Goal: Task Accomplishment & Management: Manage account settings

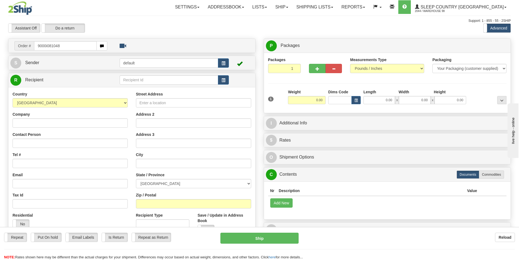
type input "9000i081048"
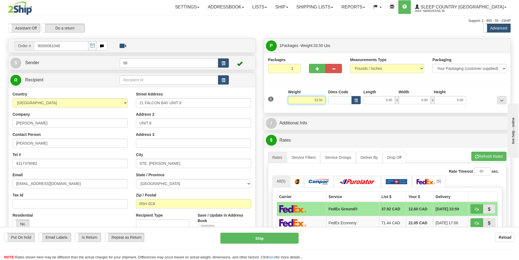
drag, startPoint x: 312, startPoint y: 101, endPoint x: 329, endPoint y: 100, distance: 16.9
click at [329, 100] on div "1 Weight 33.50 Dims Code x x" at bounding box center [387, 98] width 241 height 19
type input "34.00"
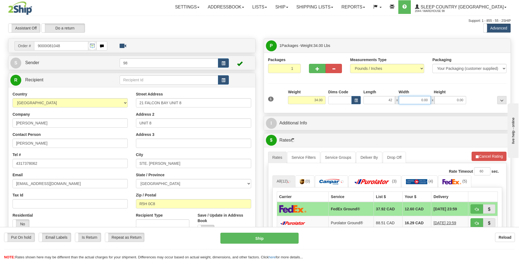
type input "42.00"
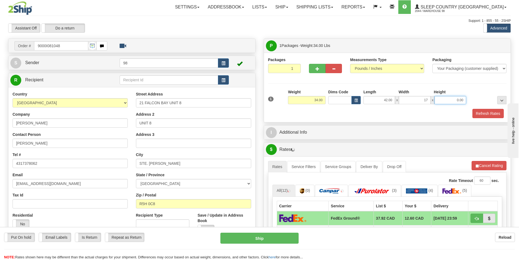
type input "17.00"
click at [480, 113] on button "Refresh Rates" at bounding box center [487, 113] width 31 height 9
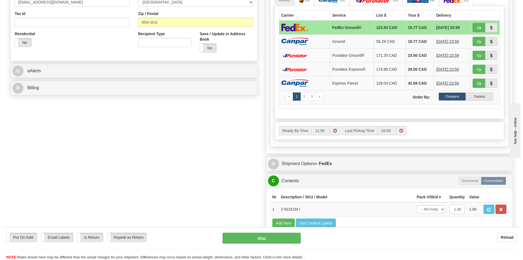
scroll to position [191, 0]
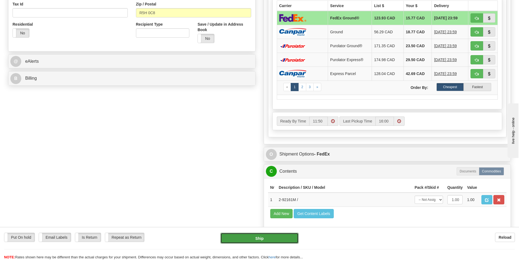
click at [251, 238] on button "Ship" at bounding box center [259, 237] width 78 height 11
type input "92"
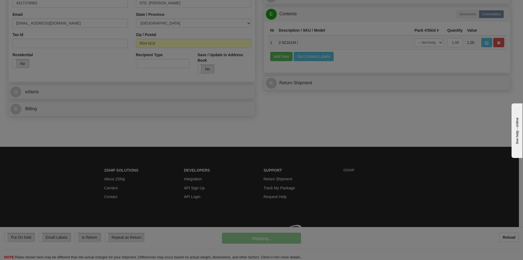
scroll to position [168, 0]
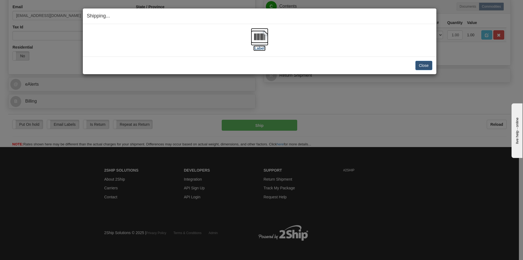
click at [260, 48] on label "[Label]" at bounding box center [259, 48] width 13 height 5
click at [428, 65] on button "Close" at bounding box center [424, 65] width 17 height 9
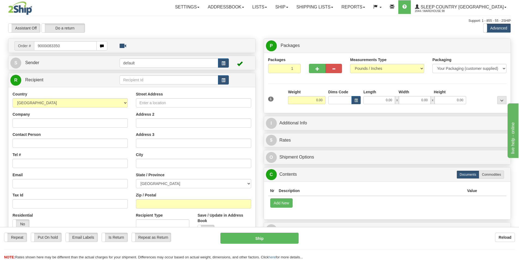
type input "9000i083350"
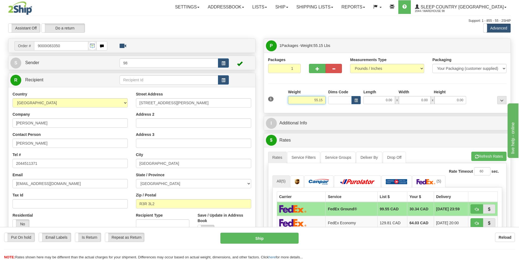
drag, startPoint x: 313, startPoint y: 100, endPoint x: 336, endPoint y: 103, distance: 23.4
click at [336, 103] on div "1 Weight 55.15 Dims Code x x" at bounding box center [387, 98] width 241 height 19
type input "67.00"
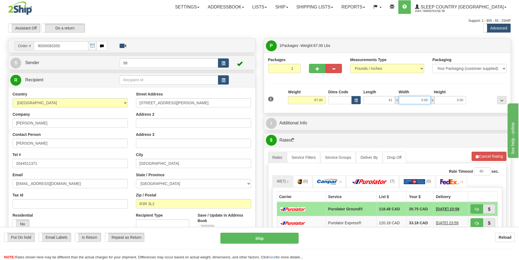
type input "41.00"
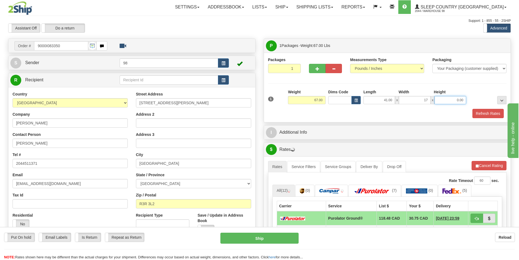
type input "17.00"
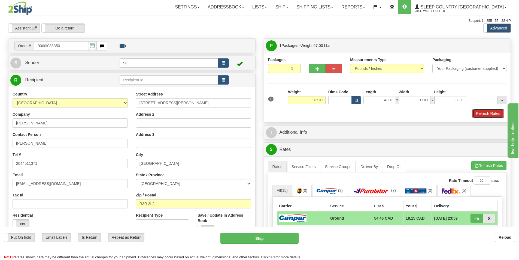
click at [493, 109] on button "Refresh Rates" at bounding box center [487, 113] width 31 height 9
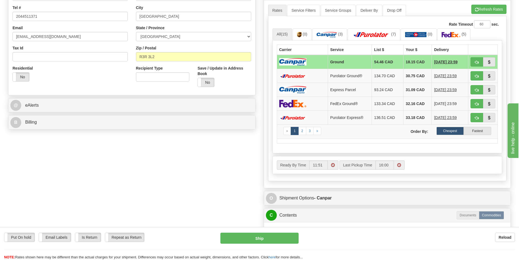
scroll to position [163, 0]
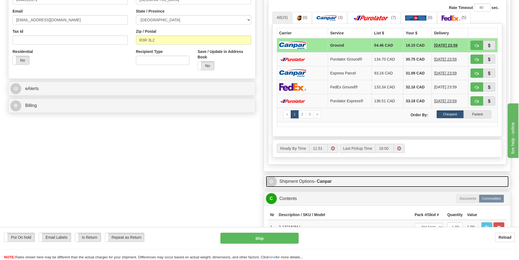
click at [334, 183] on link "O Shipment Options - Canpar" at bounding box center [387, 181] width 243 height 11
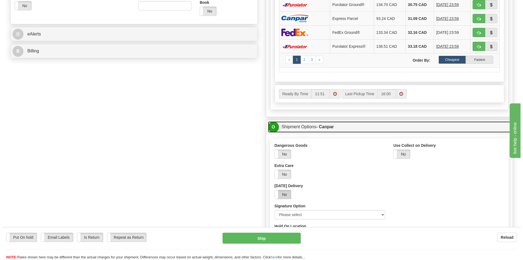
scroll to position [272, 0]
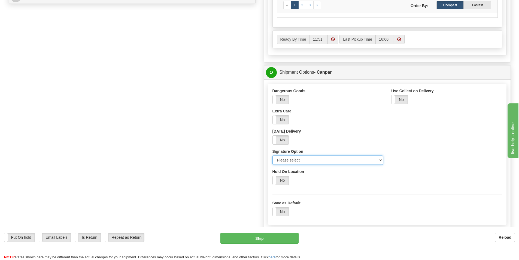
click at [283, 161] on select "Please select No Signature Required Signature Required Adult Signature" at bounding box center [327, 159] width 111 height 9
select select "2"
click at [272, 155] on select "Please select No Signature Required Signature Required Adult Signature" at bounding box center [327, 159] width 111 height 9
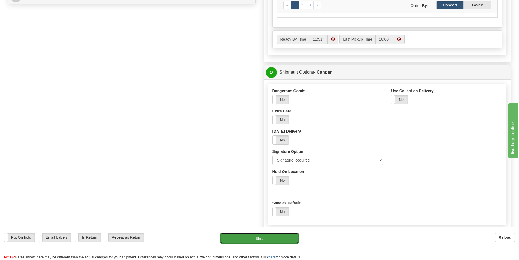
click at [265, 236] on button "Ship" at bounding box center [259, 237] width 78 height 11
type input "1"
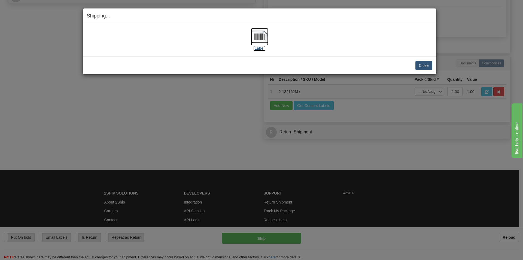
click at [259, 47] on label "[Label]" at bounding box center [259, 48] width 13 height 5
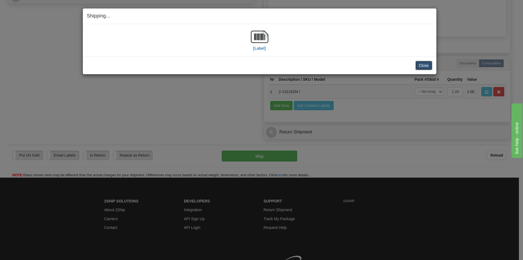
click at [428, 67] on button "Close" at bounding box center [424, 65] width 17 height 9
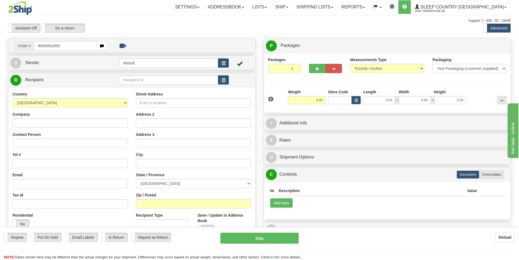
type input "9000i082989"
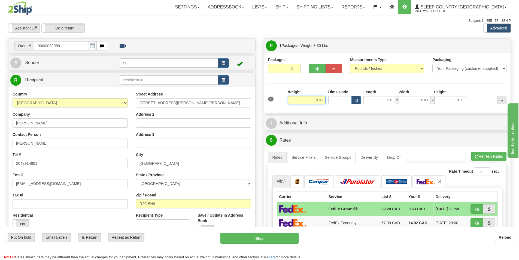
drag, startPoint x: 305, startPoint y: 97, endPoint x: 326, endPoint y: 97, distance: 20.4
click at [326, 97] on div "Weight 3.80" at bounding box center [307, 98] width 40 height 19
type input "4.00"
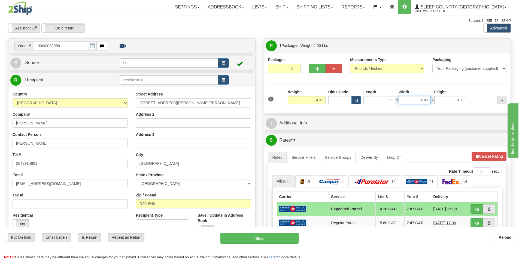
type input "32.00"
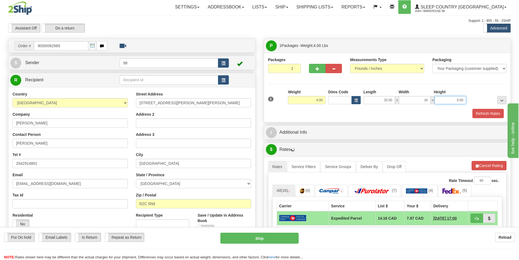
type input "16.00"
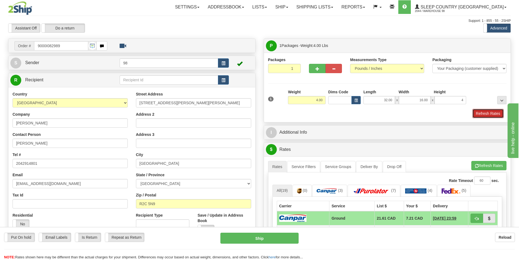
type input "4.00"
click at [479, 111] on button "Refresh Rates" at bounding box center [487, 113] width 31 height 9
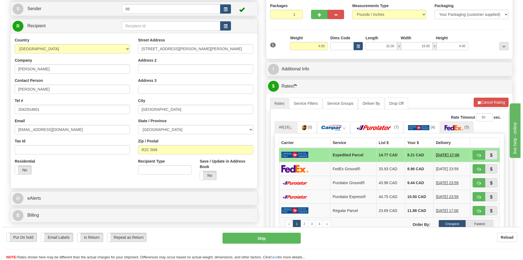
scroll to position [54, 0]
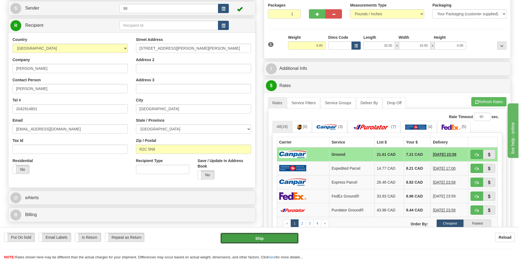
click at [257, 241] on button "Ship" at bounding box center [259, 237] width 78 height 11
type input "1"
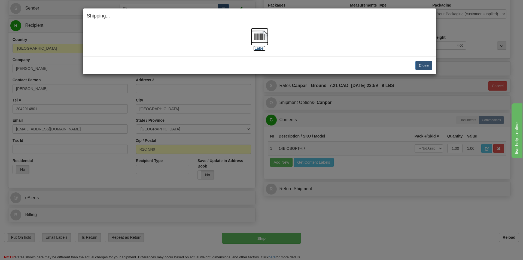
click at [259, 49] on label "[Label]" at bounding box center [259, 48] width 13 height 5
click at [423, 65] on button "Close" at bounding box center [424, 65] width 17 height 9
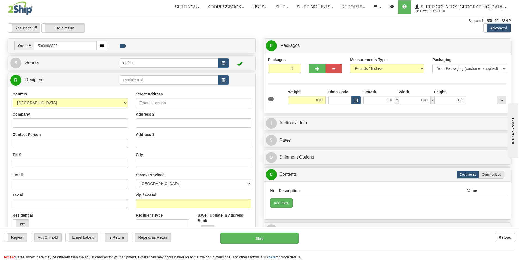
type input "5900i083921"
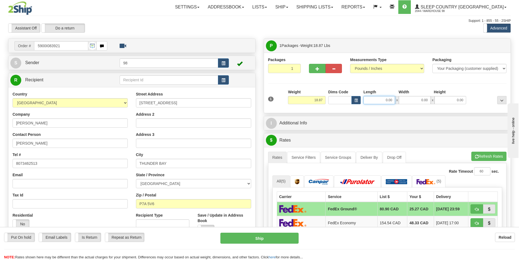
drag, startPoint x: 389, startPoint y: 99, endPoint x: 392, endPoint y: 99, distance: 3.3
click at [392, 99] on input "0.00" at bounding box center [379, 100] width 32 height 8
type input "3"
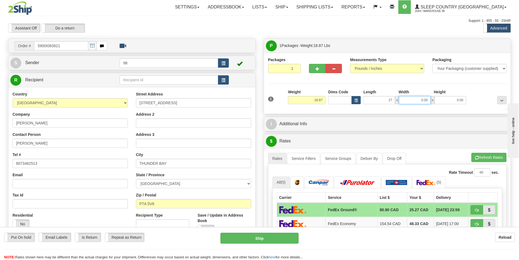
type input "27.00"
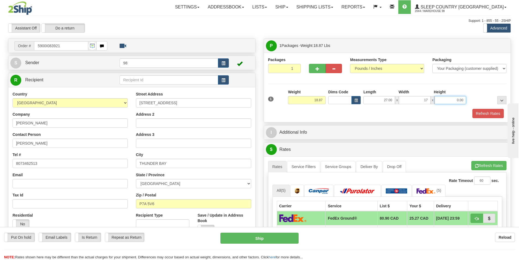
type input "17.00"
type input "13.00"
click at [486, 115] on button "Refresh Rates" at bounding box center [487, 113] width 31 height 9
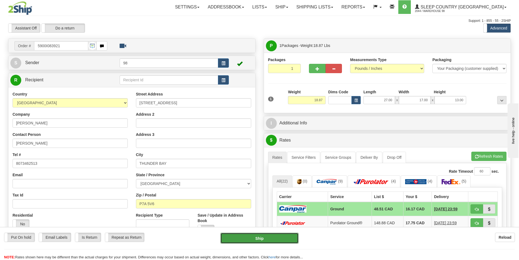
click at [271, 237] on button "Ship" at bounding box center [259, 237] width 78 height 11
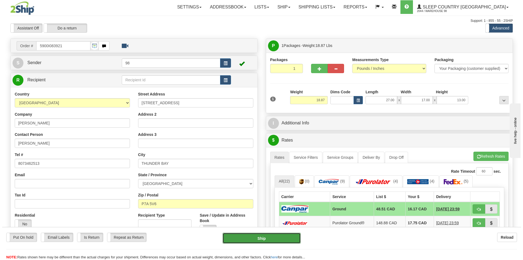
type input "1"
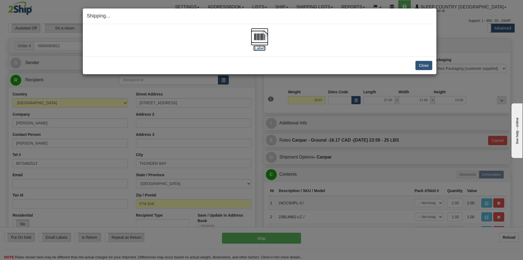
click at [256, 47] on label "[Label]" at bounding box center [259, 48] width 13 height 5
click at [423, 65] on button "Close" at bounding box center [424, 65] width 17 height 9
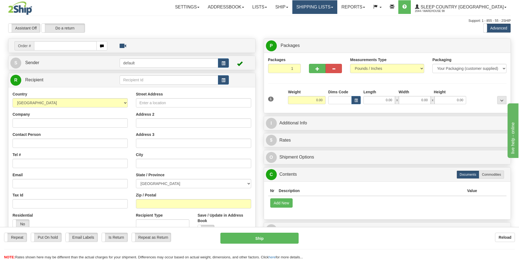
click at [337, 6] on link "Shipping lists" at bounding box center [314, 7] width 45 height 14
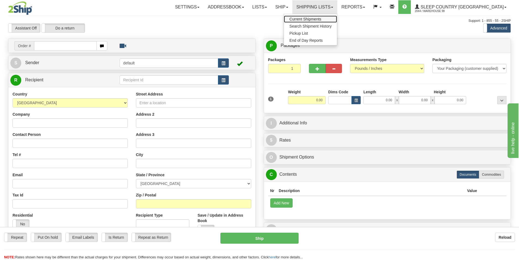
click at [321, 19] on span "Current Shipments" at bounding box center [305, 19] width 32 height 4
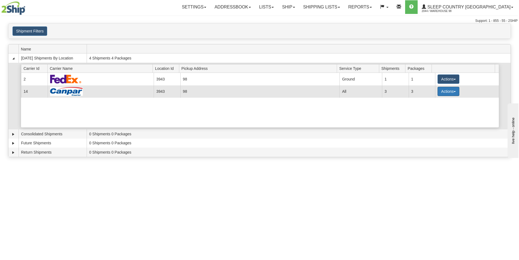
click at [454, 90] on button "Actions" at bounding box center [449, 91] width 22 height 9
click at [433, 109] on span "Close" at bounding box center [427, 109] width 13 height 4
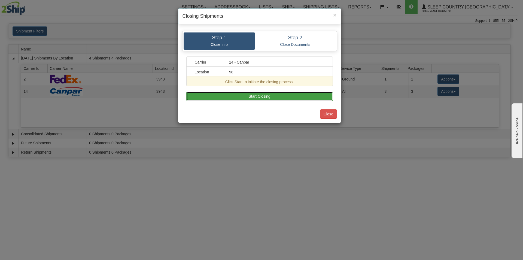
click at [243, 94] on button "Start Closing" at bounding box center [259, 96] width 147 height 9
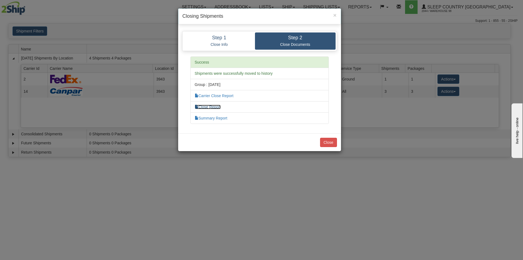
click at [204, 108] on link "Close Report" at bounding box center [208, 107] width 26 height 4
click at [330, 143] on button "Close" at bounding box center [328, 142] width 17 height 9
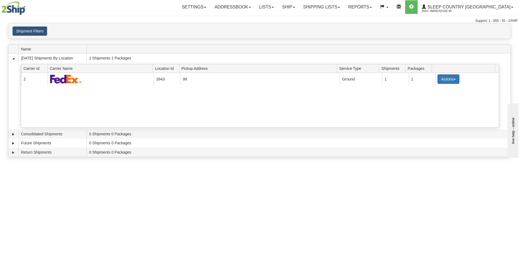
click at [454, 79] on span "button" at bounding box center [455, 79] width 2 height 1
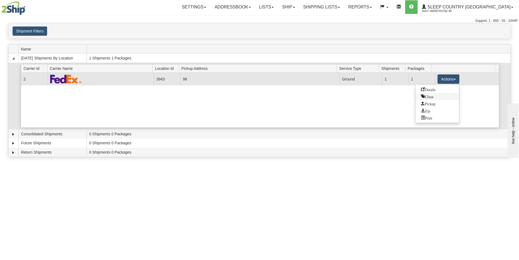
click at [431, 96] on span "Close" at bounding box center [427, 96] width 13 height 4
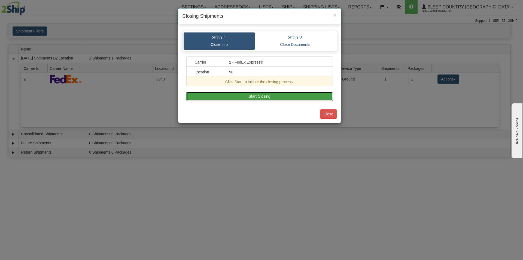
click at [277, 94] on button "Start Closing" at bounding box center [259, 96] width 147 height 9
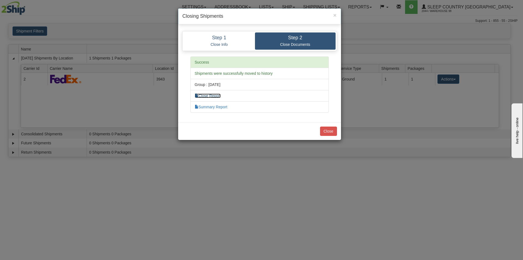
click at [218, 95] on link "Close Report" at bounding box center [208, 95] width 26 height 4
click at [327, 130] on button "Close" at bounding box center [328, 130] width 17 height 9
